Goal: Transaction & Acquisition: Purchase product/service

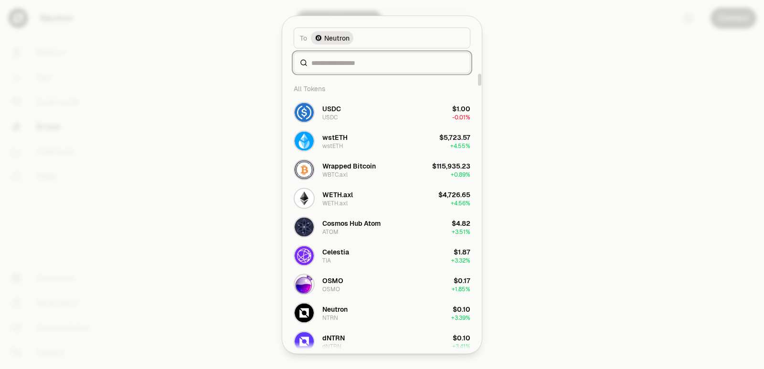
click at [331, 63] on input at bounding box center [387, 63] width 153 height 10
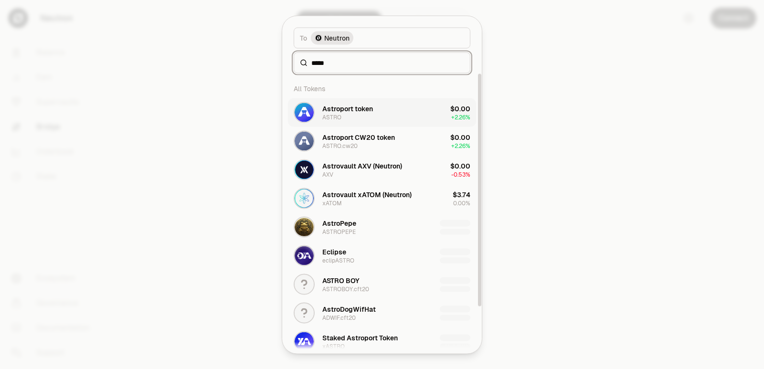
type input "*****"
click at [353, 119] on div "Astroport token ASTRO" at bounding box center [347, 112] width 51 height 17
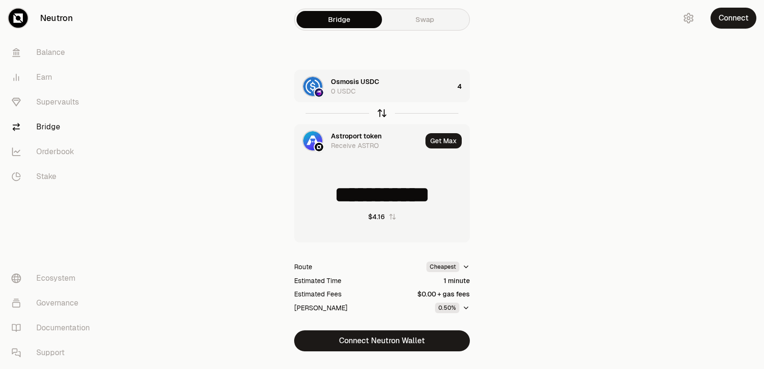
click at [381, 114] on icon "button" at bounding box center [382, 113] width 11 height 11
type input "*"
click at [447, 87] on div "1093.0709" at bounding box center [448, 86] width 42 height 32
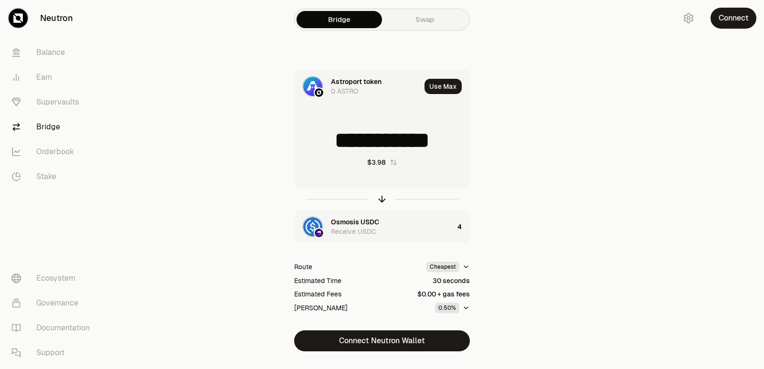
drag, startPoint x: 448, startPoint y: 135, endPoint x: 319, endPoint y: 138, distance: 128.9
click at [319, 138] on input "**********" at bounding box center [382, 140] width 175 height 29
click at [381, 200] on icon "button" at bounding box center [382, 199] width 11 height 11
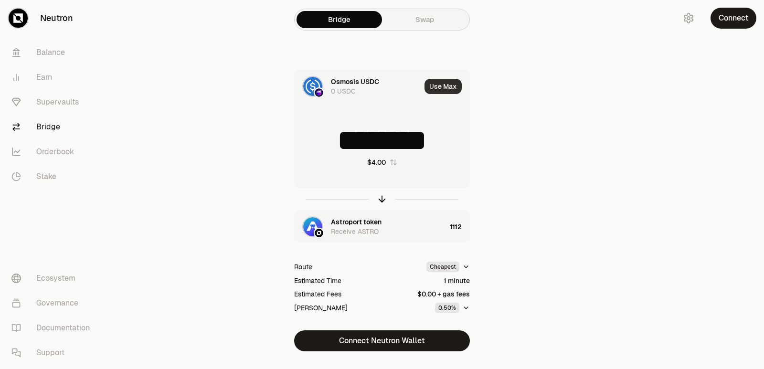
click at [441, 84] on button "Use Max" at bounding box center [442, 86] width 37 height 15
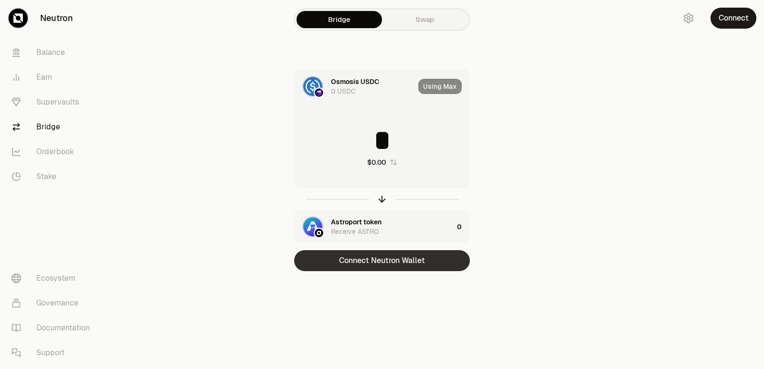
click at [379, 261] on button "Connect Neutron Wallet" at bounding box center [382, 260] width 176 height 21
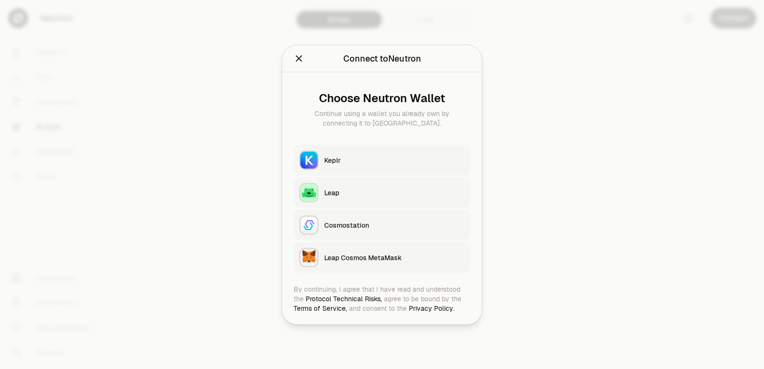
click at [339, 152] on button "Keplr" at bounding box center [382, 160] width 177 height 31
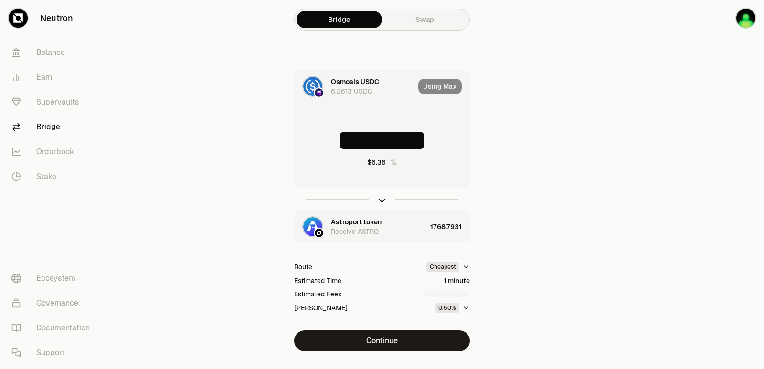
click at [437, 84] on div "Using Max" at bounding box center [443, 86] width 51 height 32
click at [381, 203] on icon "button" at bounding box center [382, 199] width 11 height 11
type input "**********"
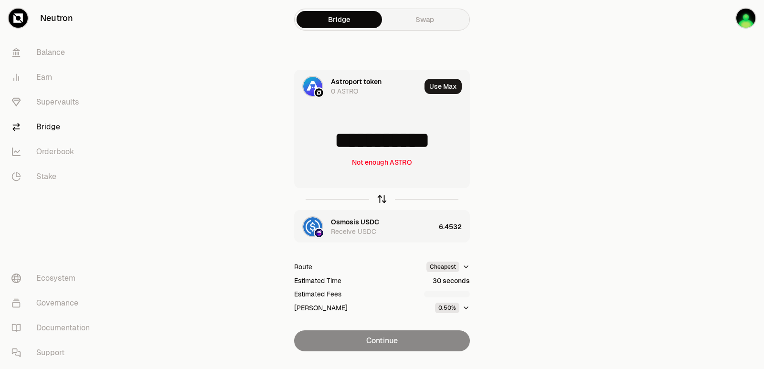
click at [382, 198] on icon "button" at bounding box center [382, 199] width 0 height 6
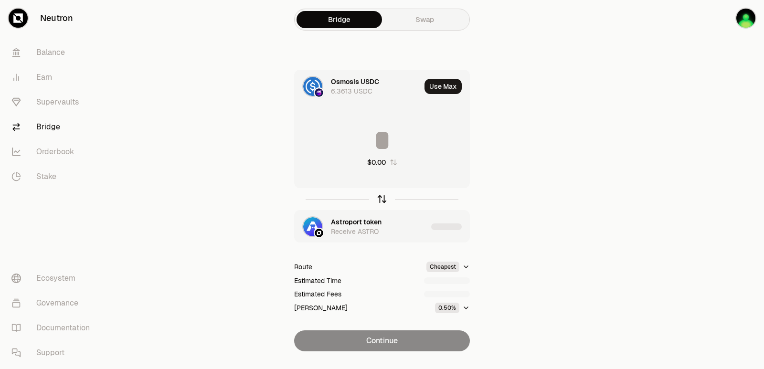
click at [382, 198] on icon "button" at bounding box center [382, 199] width 0 height 6
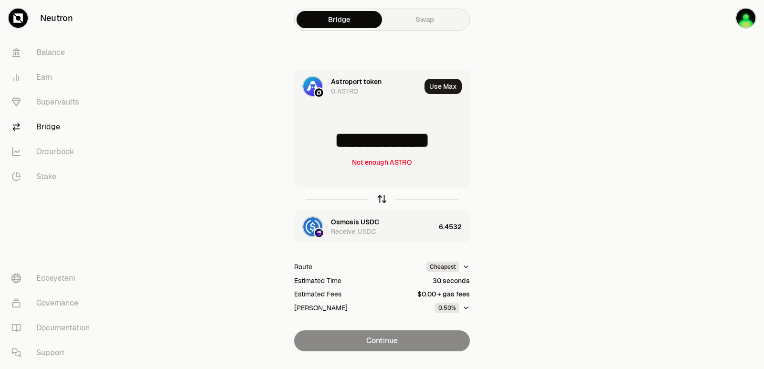
click at [382, 198] on icon "button" at bounding box center [382, 199] width 0 height 6
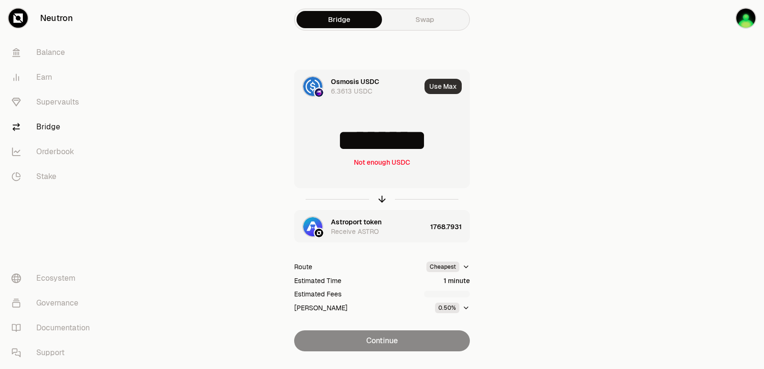
click at [442, 85] on button "Use Max" at bounding box center [442, 86] width 37 height 15
type input "********"
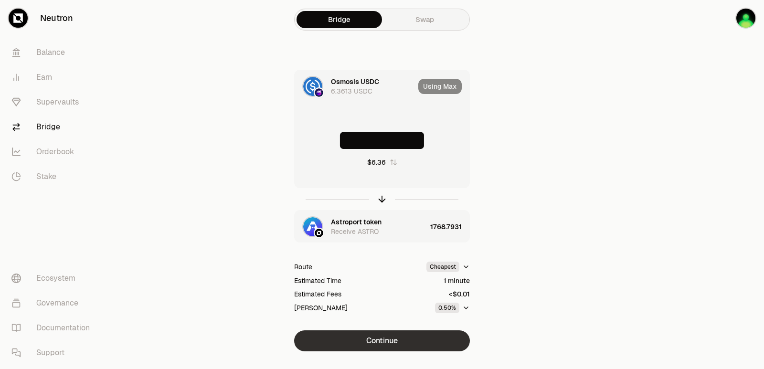
click at [401, 338] on button "Continue" at bounding box center [382, 340] width 176 height 21
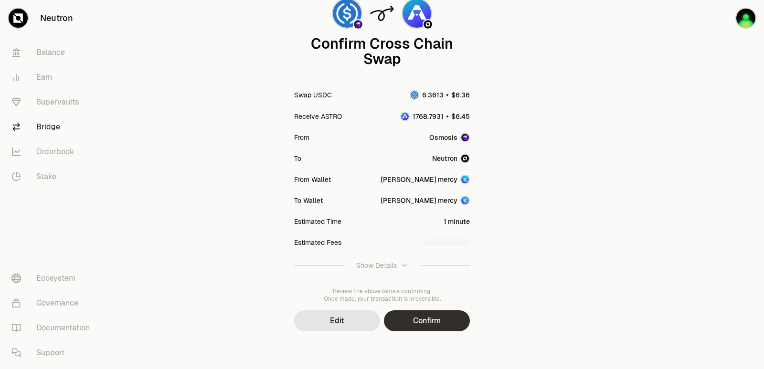
scroll to position [79, 0]
click at [420, 315] on button "Confirm" at bounding box center [427, 320] width 86 height 21
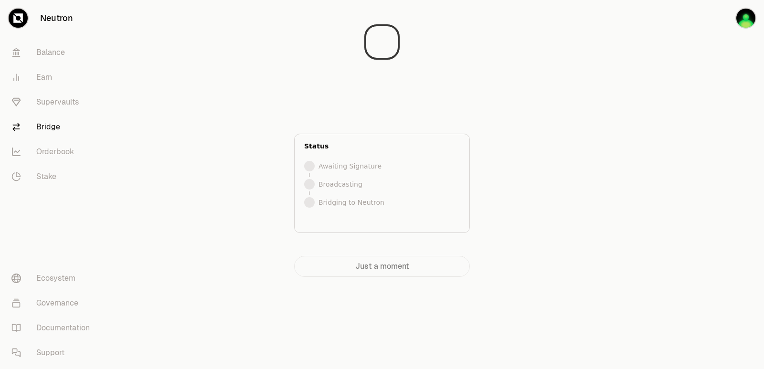
scroll to position [0, 0]
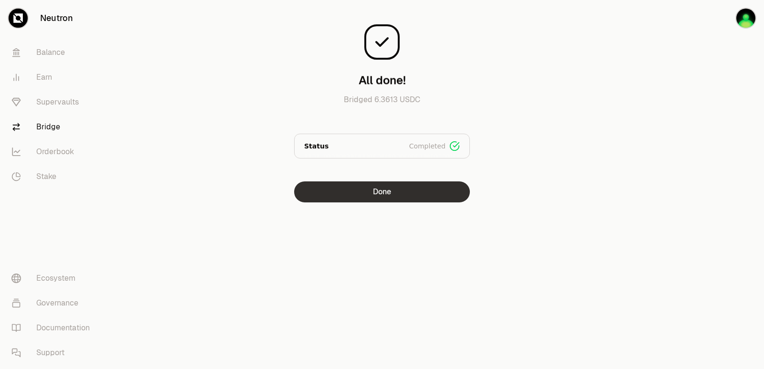
click at [385, 191] on button "Done" at bounding box center [382, 191] width 176 height 21
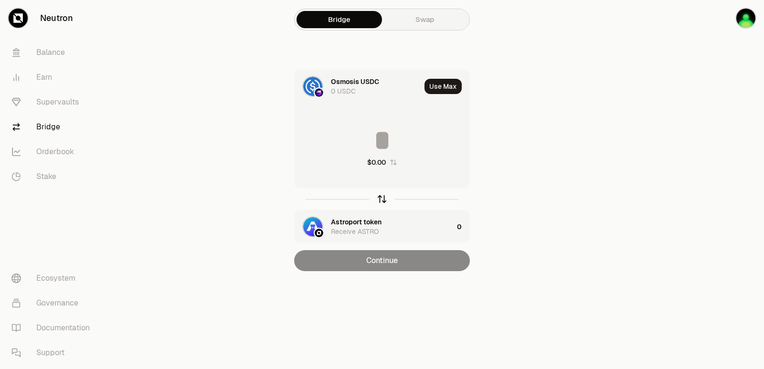
click at [384, 197] on icon "button" at bounding box center [382, 199] width 11 height 11
click at [445, 84] on button "Use Max" at bounding box center [442, 86] width 37 height 15
type input "**********"
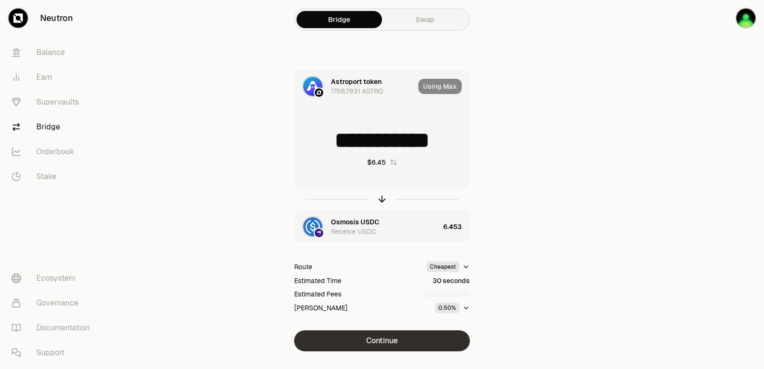
click at [393, 334] on button "Continue" at bounding box center [382, 340] width 176 height 21
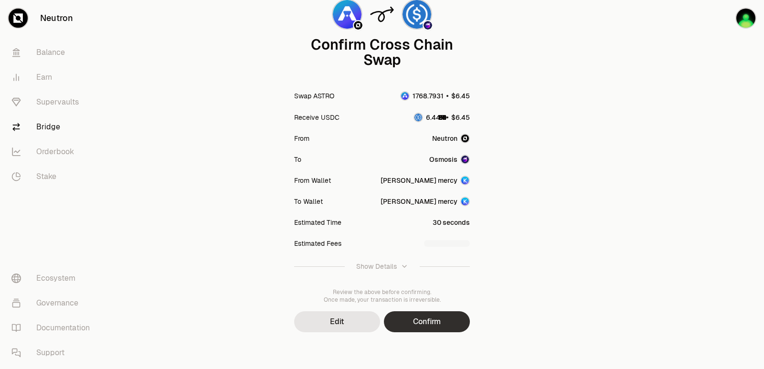
scroll to position [79, 0]
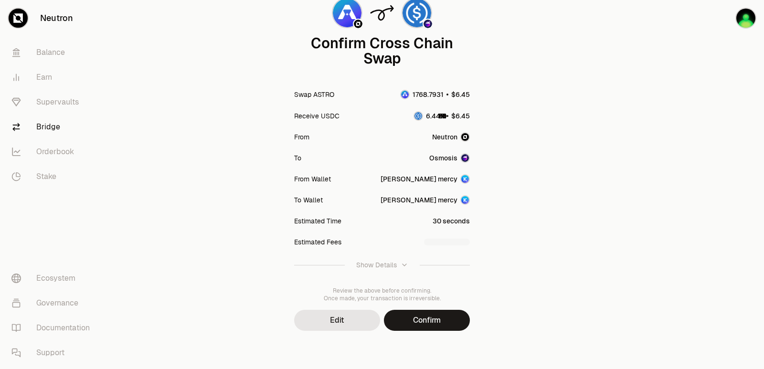
click at [430, 328] on button "Confirm" at bounding box center [427, 320] width 86 height 21
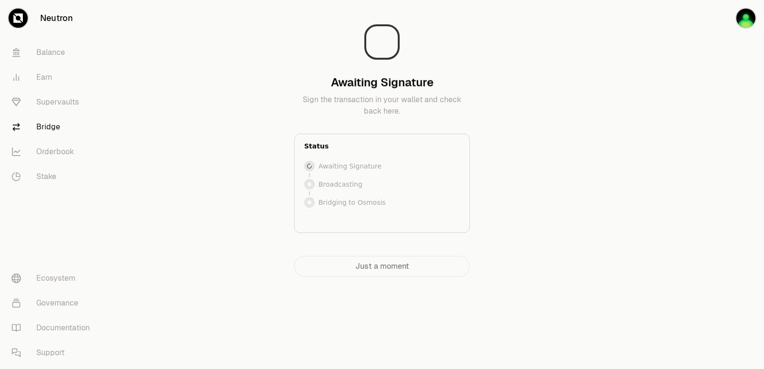
scroll to position [0, 0]
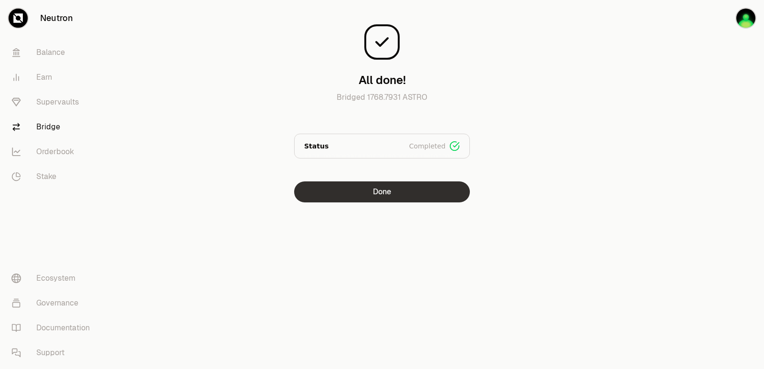
click at [379, 199] on button "Done" at bounding box center [382, 191] width 176 height 21
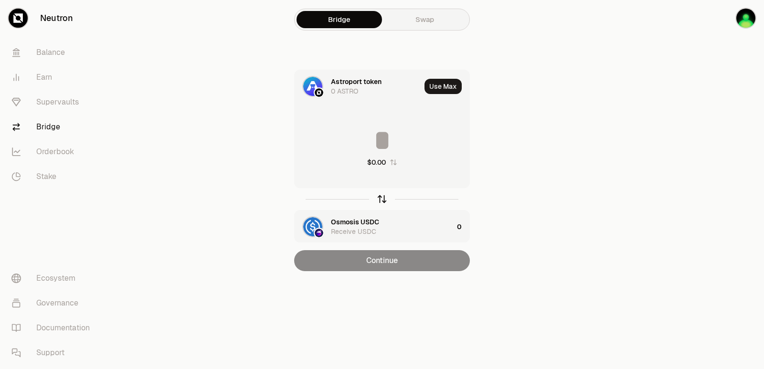
click at [381, 199] on icon "button" at bounding box center [382, 199] width 11 height 11
click at [383, 124] on div "$0.00" at bounding box center [382, 147] width 175 height 84
click at [438, 85] on button "Use Max" at bounding box center [442, 86] width 37 height 15
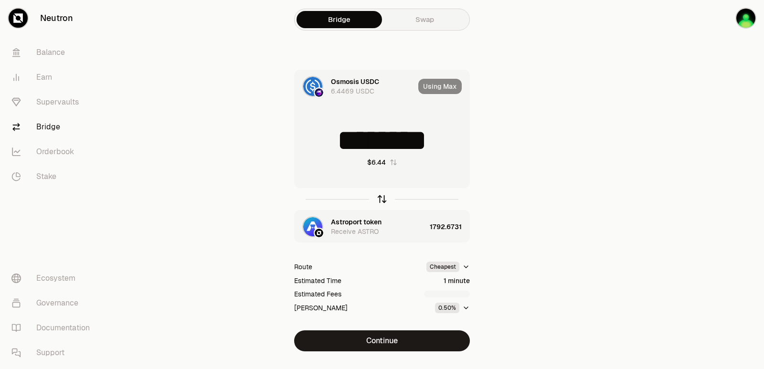
click at [380, 195] on icon "button" at bounding box center [382, 199] width 11 height 11
type input "**********"
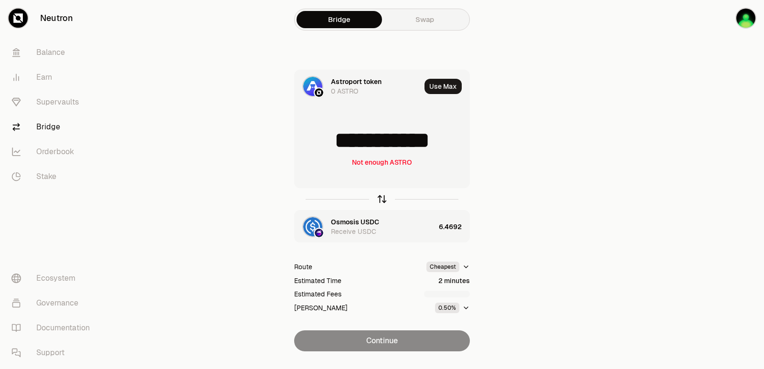
click at [380, 195] on icon "button" at bounding box center [382, 199] width 11 height 11
click at [439, 82] on button "Use Max" at bounding box center [442, 86] width 37 height 15
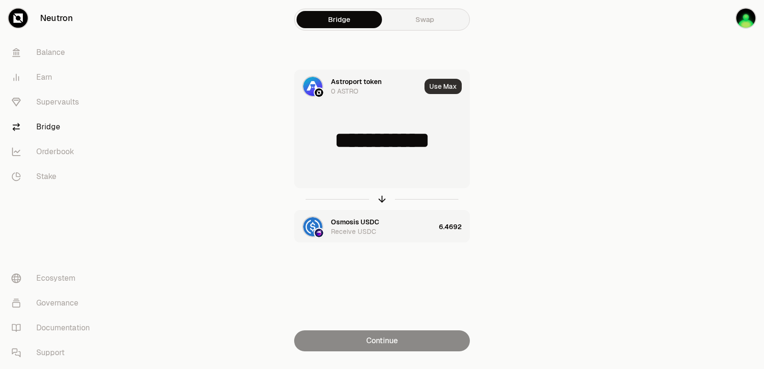
type input "*"
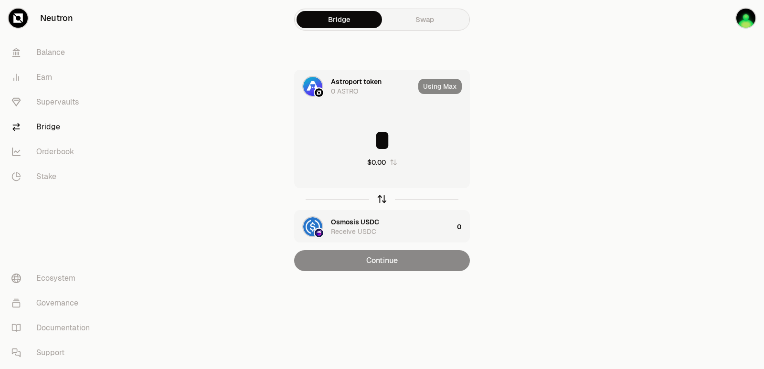
click at [381, 200] on icon "button" at bounding box center [382, 199] width 11 height 11
click at [433, 84] on button "Use Max" at bounding box center [442, 86] width 37 height 15
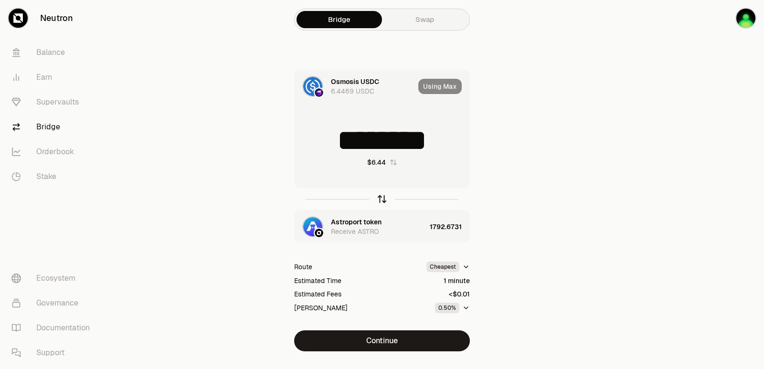
click at [381, 193] on div at bounding box center [382, 199] width 176 height 22
click at [379, 198] on icon "button" at bounding box center [382, 199] width 11 height 11
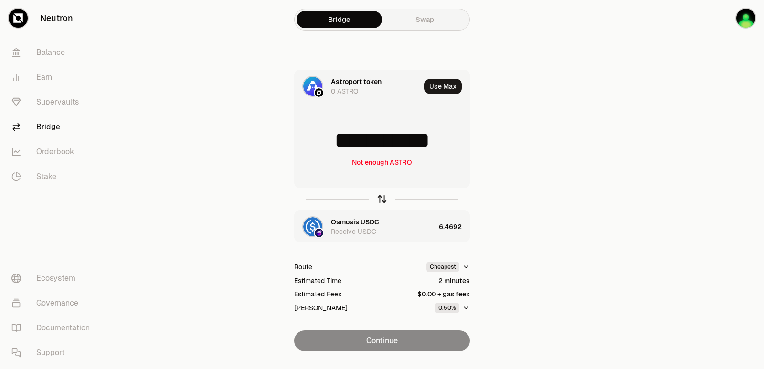
click at [379, 198] on icon "button" at bounding box center [382, 199] width 11 height 11
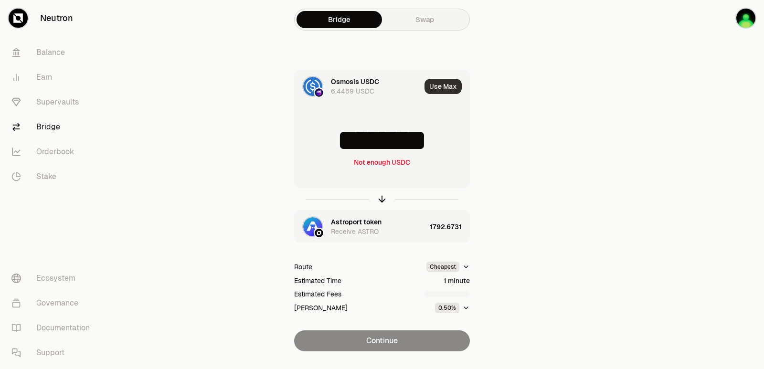
click at [441, 88] on button "Use Max" at bounding box center [442, 86] width 37 height 15
type input "********"
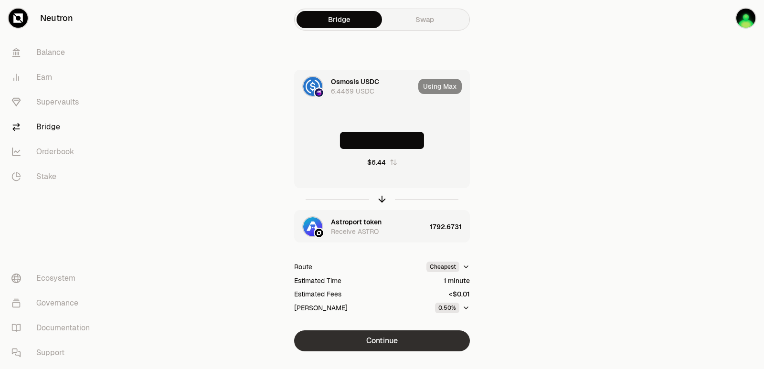
click at [377, 346] on button "Continue" at bounding box center [382, 340] width 176 height 21
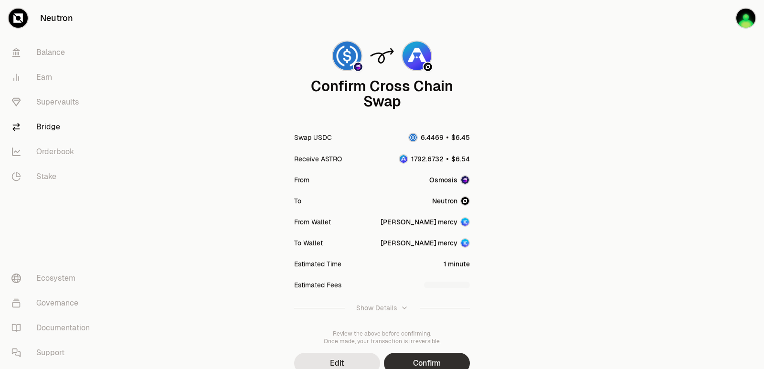
scroll to position [79, 0]
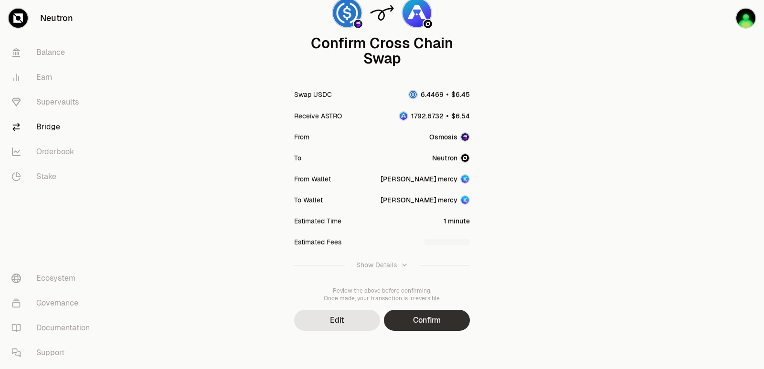
click at [436, 321] on button "Confirm" at bounding box center [427, 320] width 86 height 21
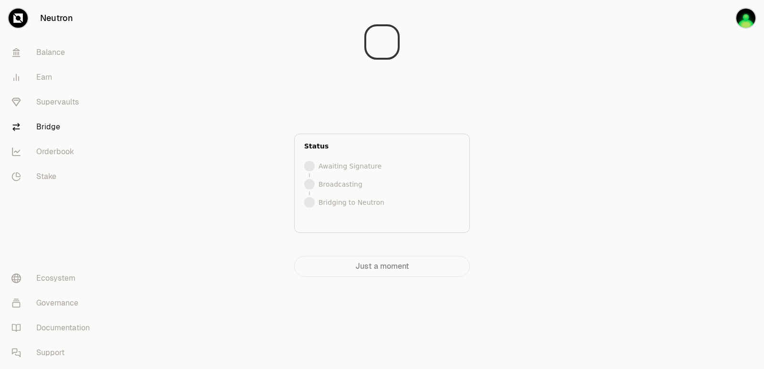
scroll to position [0, 0]
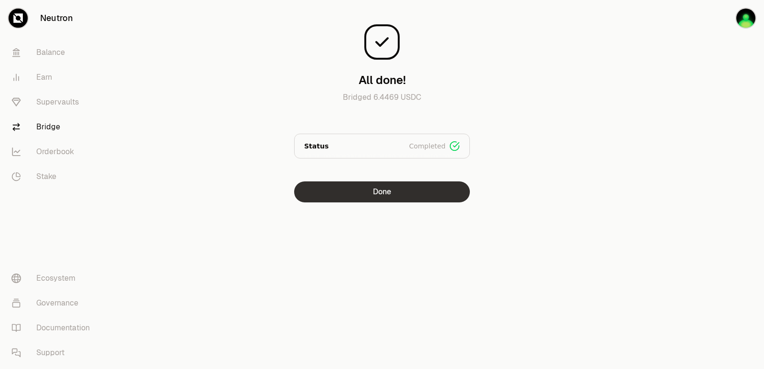
click at [362, 190] on button "Done" at bounding box center [382, 191] width 176 height 21
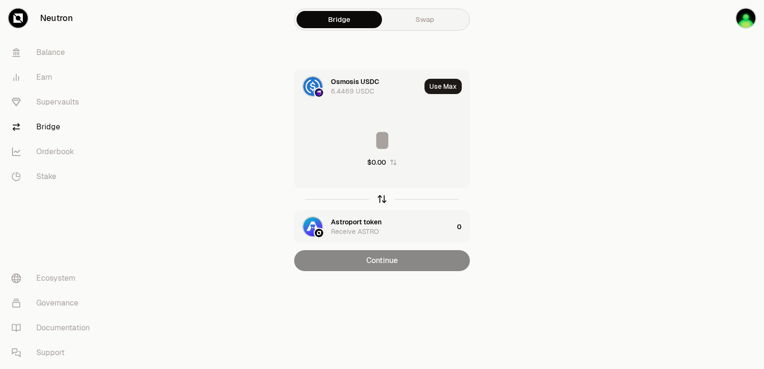
click at [381, 197] on icon "button" at bounding box center [382, 199] width 11 height 11
click at [447, 88] on button "Use Max" at bounding box center [442, 86] width 37 height 15
type input "**********"
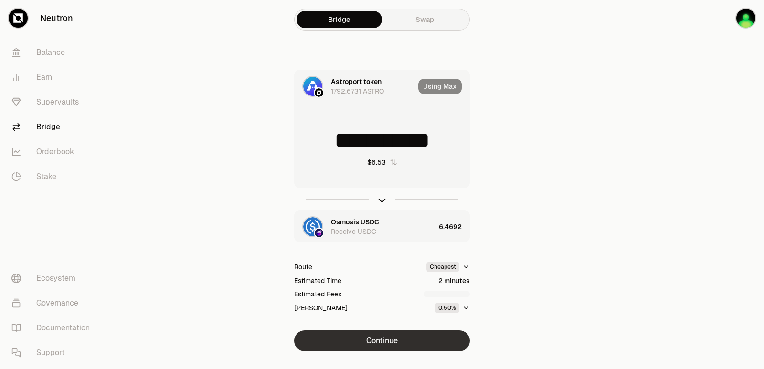
click at [395, 346] on button "Continue" at bounding box center [382, 340] width 176 height 21
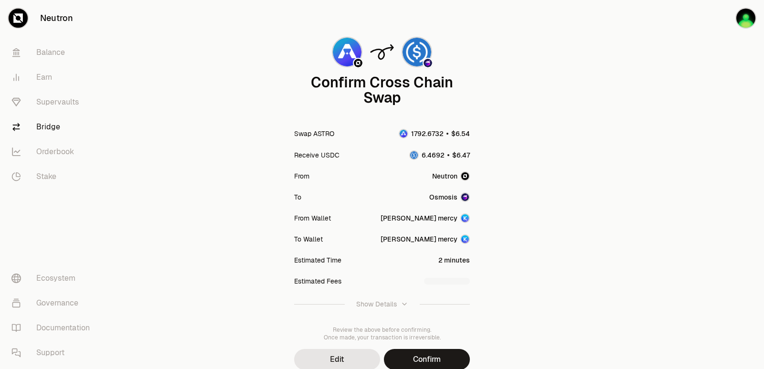
scroll to position [79, 0]
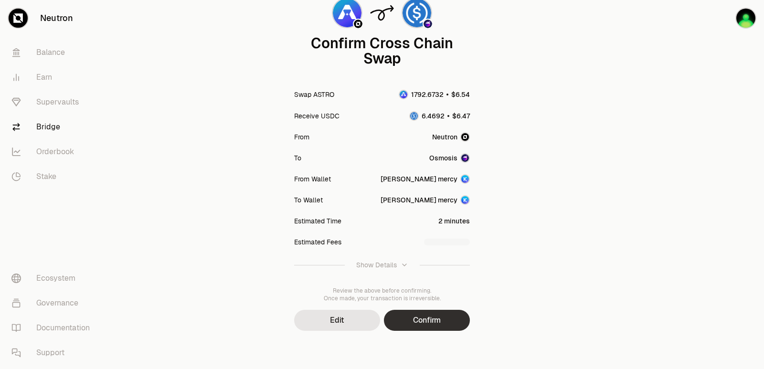
click at [433, 317] on button "Confirm" at bounding box center [427, 320] width 86 height 21
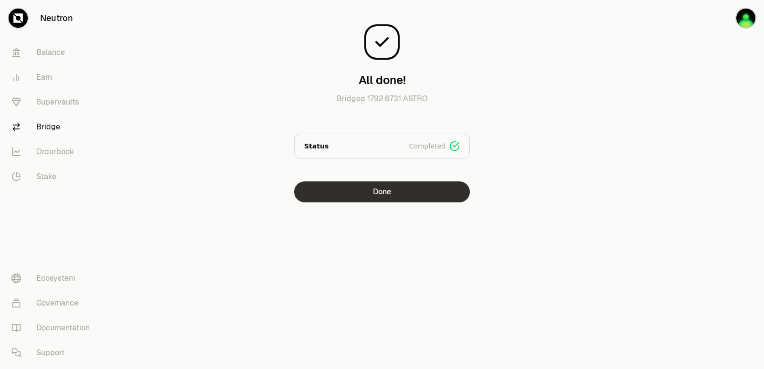
click at [370, 194] on button "Done" at bounding box center [382, 191] width 176 height 21
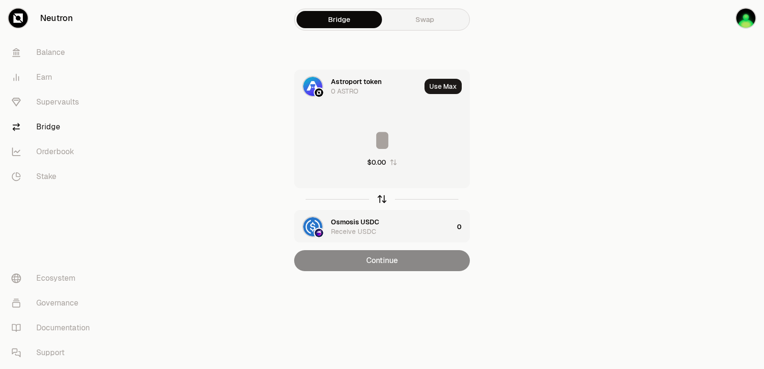
click at [382, 198] on icon "button" at bounding box center [382, 199] width 11 height 11
click at [440, 87] on button "Use Max" at bounding box center [442, 86] width 37 height 15
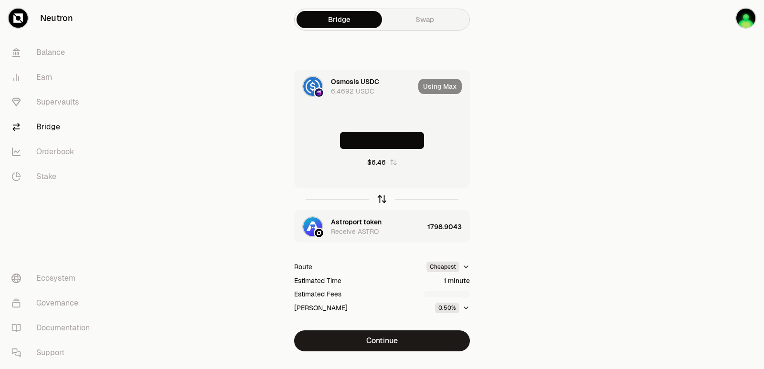
click at [381, 199] on icon "button" at bounding box center [382, 199] width 11 height 11
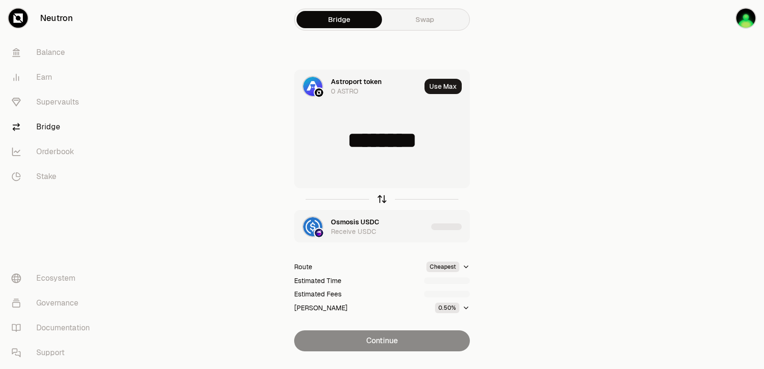
type input "**********"
click at [381, 199] on icon "button" at bounding box center [382, 199] width 11 height 11
click at [366, 222] on div "Astroport token" at bounding box center [356, 222] width 51 height 10
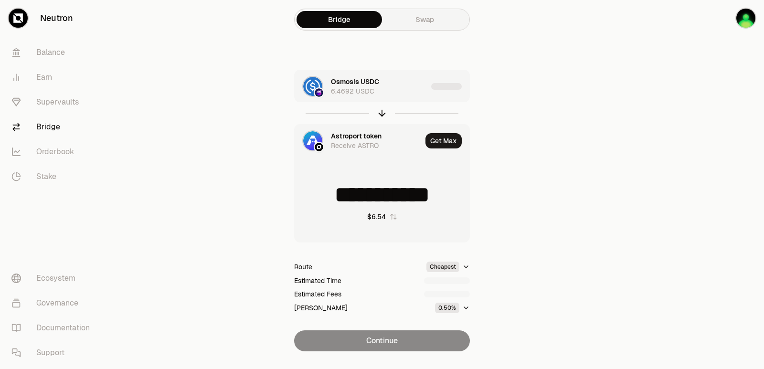
click at [353, 138] on div "Astroport token" at bounding box center [356, 136] width 51 height 10
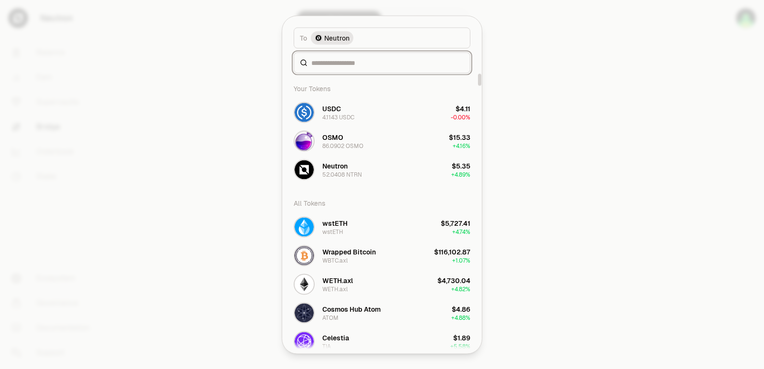
click at [340, 64] on input at bounding box center [387, 63] width 153 height 10
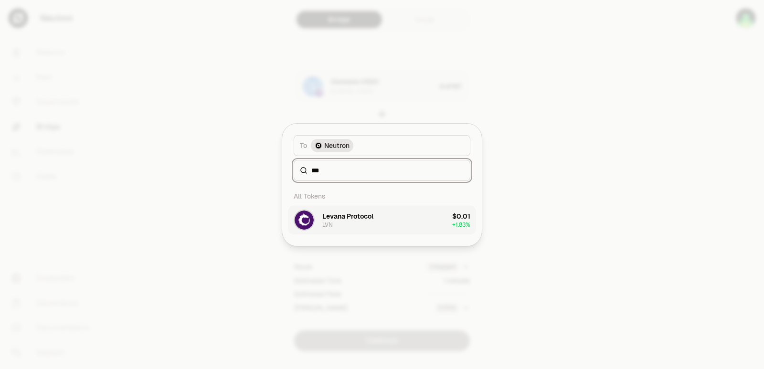
type input "***"
click at [349, 219] on div "Levana Protocol" at bounding box center [347, 217] width 51 height 10
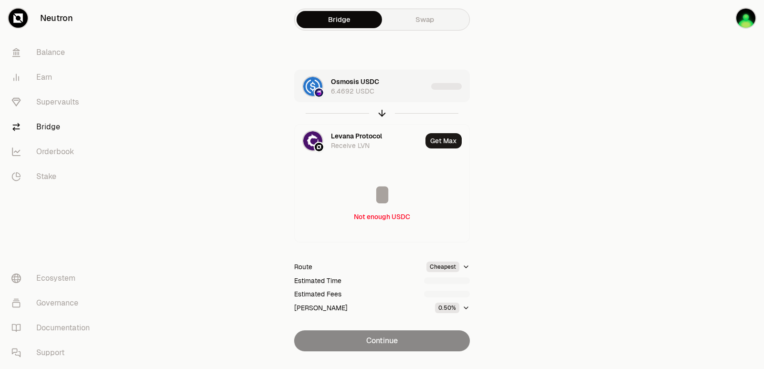
click at [395, 98] on div "Osmosis USDC 6.4692 USDC" at bounding box center [361, 86] width 133 height 32
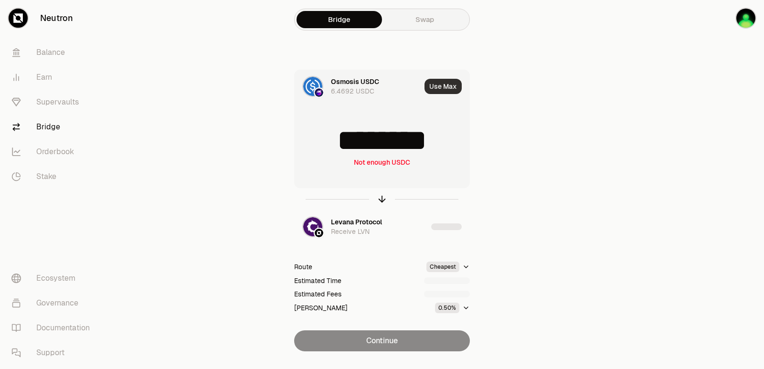
click at [449, 91] on button "Use Max" at bounding box center [442, 86] width 37 height 15
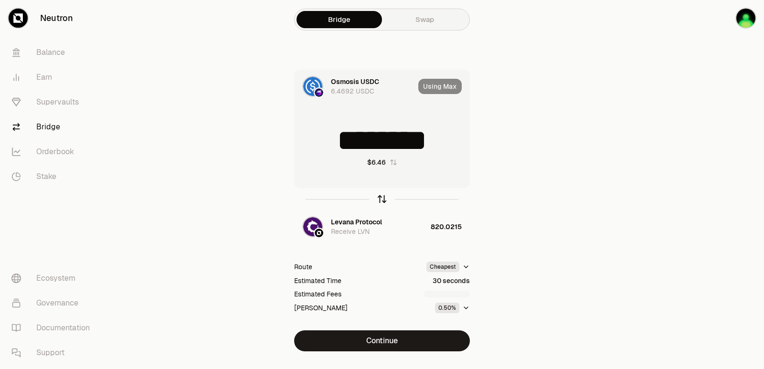
click at [384, 199] on icon "button" at bounding box center [382, 199] width 11 height 11
type input "**********"
